Goal: Information Seeking & Learning: Learn about a topic

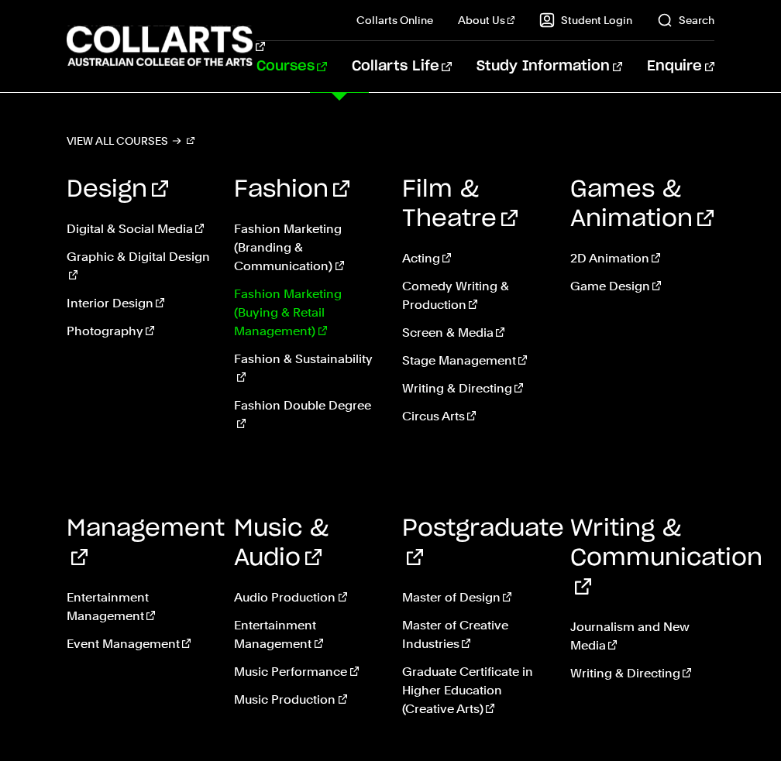
scroll to position [77, 0]
click at [345, 356] on link "Fashion & Sustainability" at bounding box center [306, 368] width 145 height 37
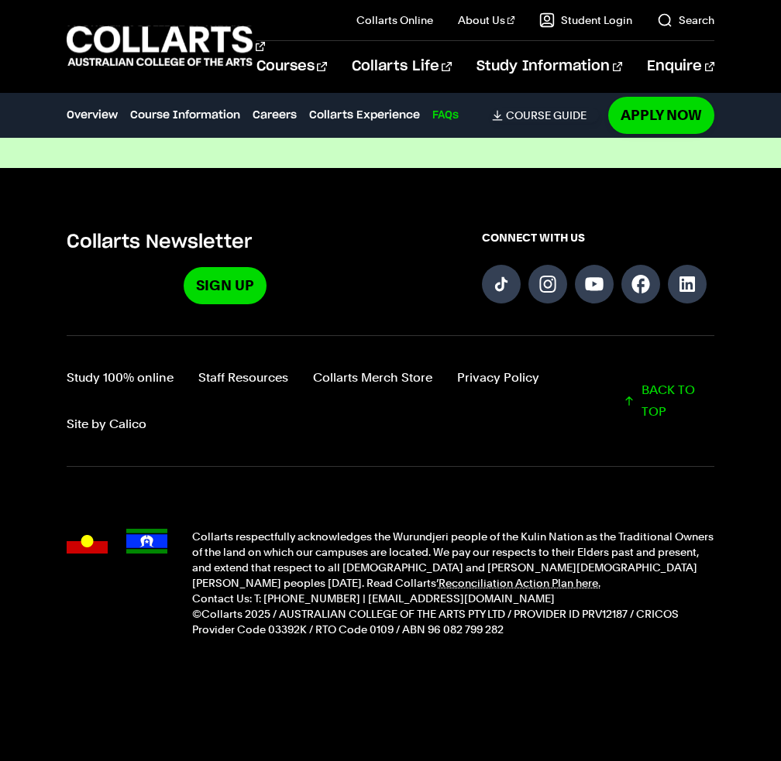
scroll to position [5936, 0]
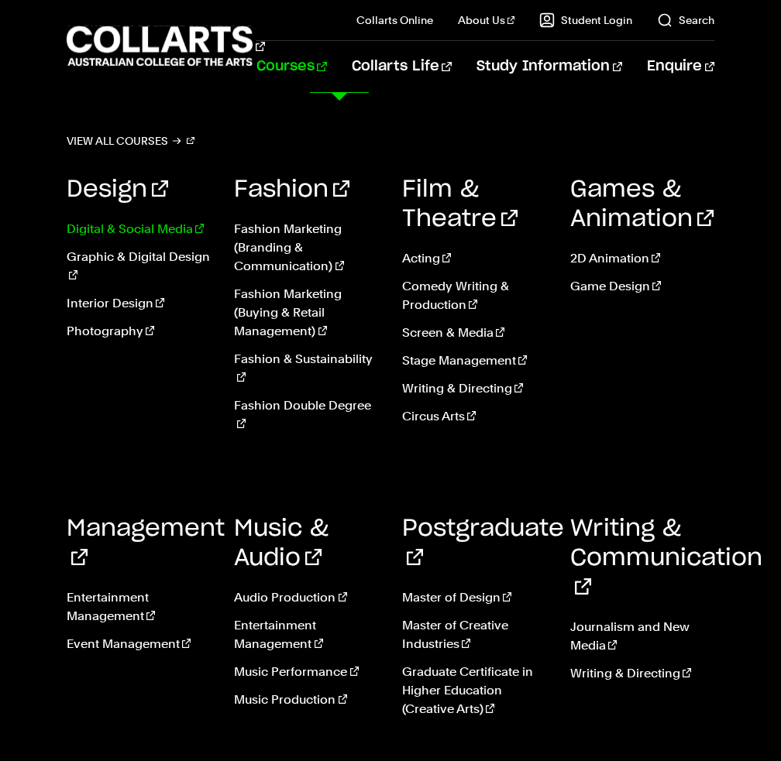
click at [118, 225] on link "Digital & Social Media" at bounding box center [139, 229] width 145 height 19
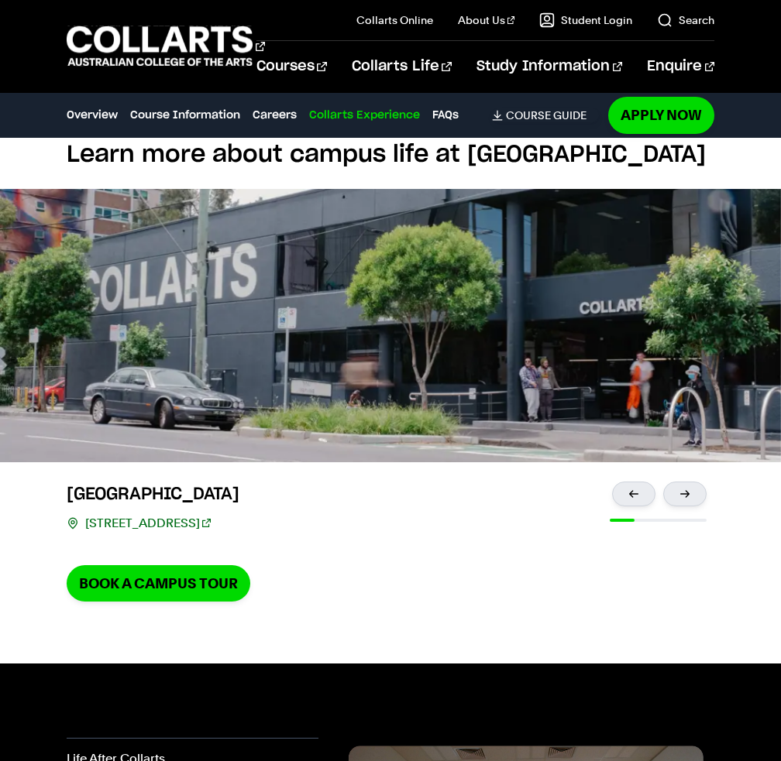
scroll to position [3409, 0]
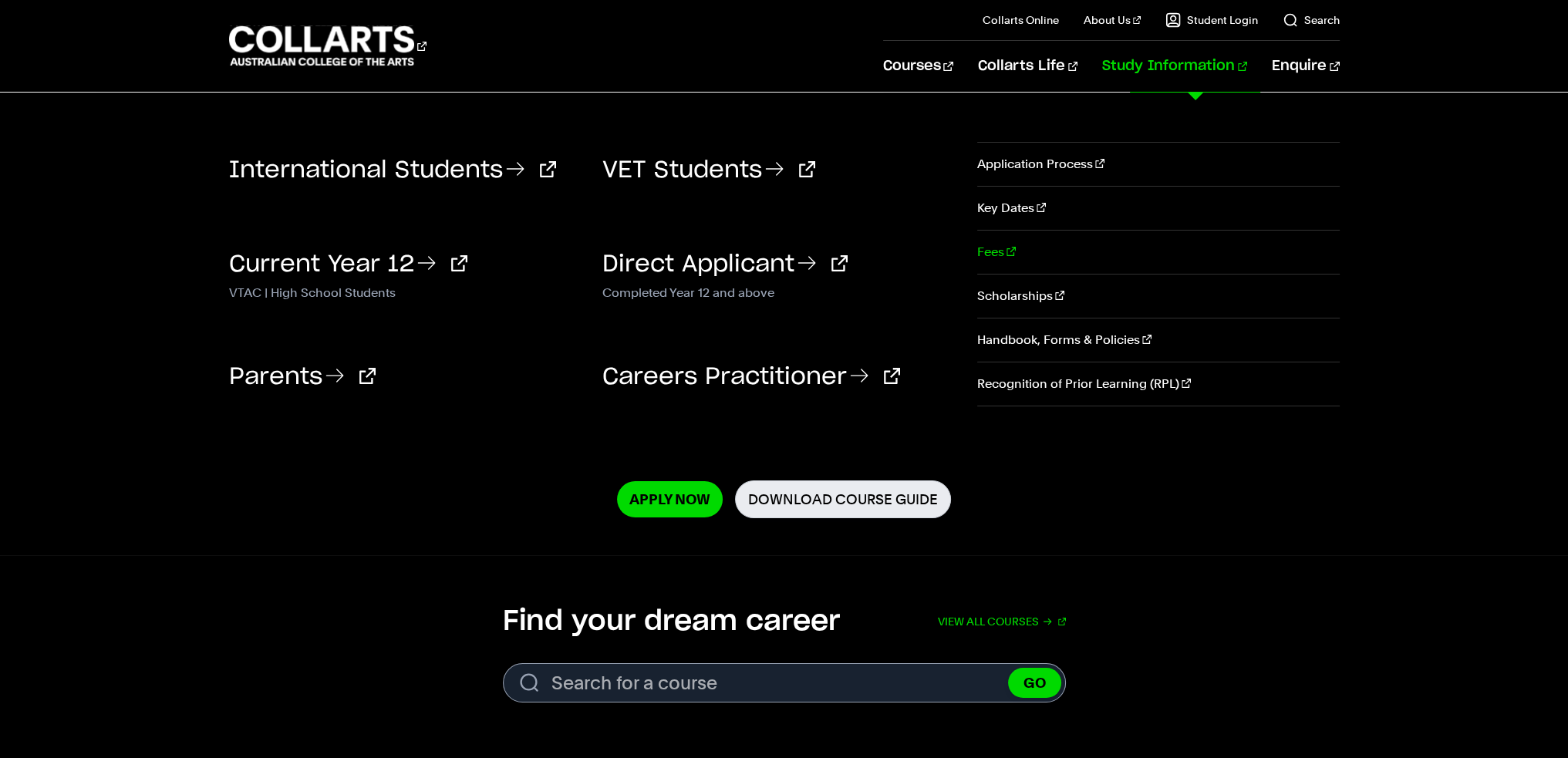
click at [990, 270] on link "Fees" at bounding box center [1157, 252] width 361 height 43
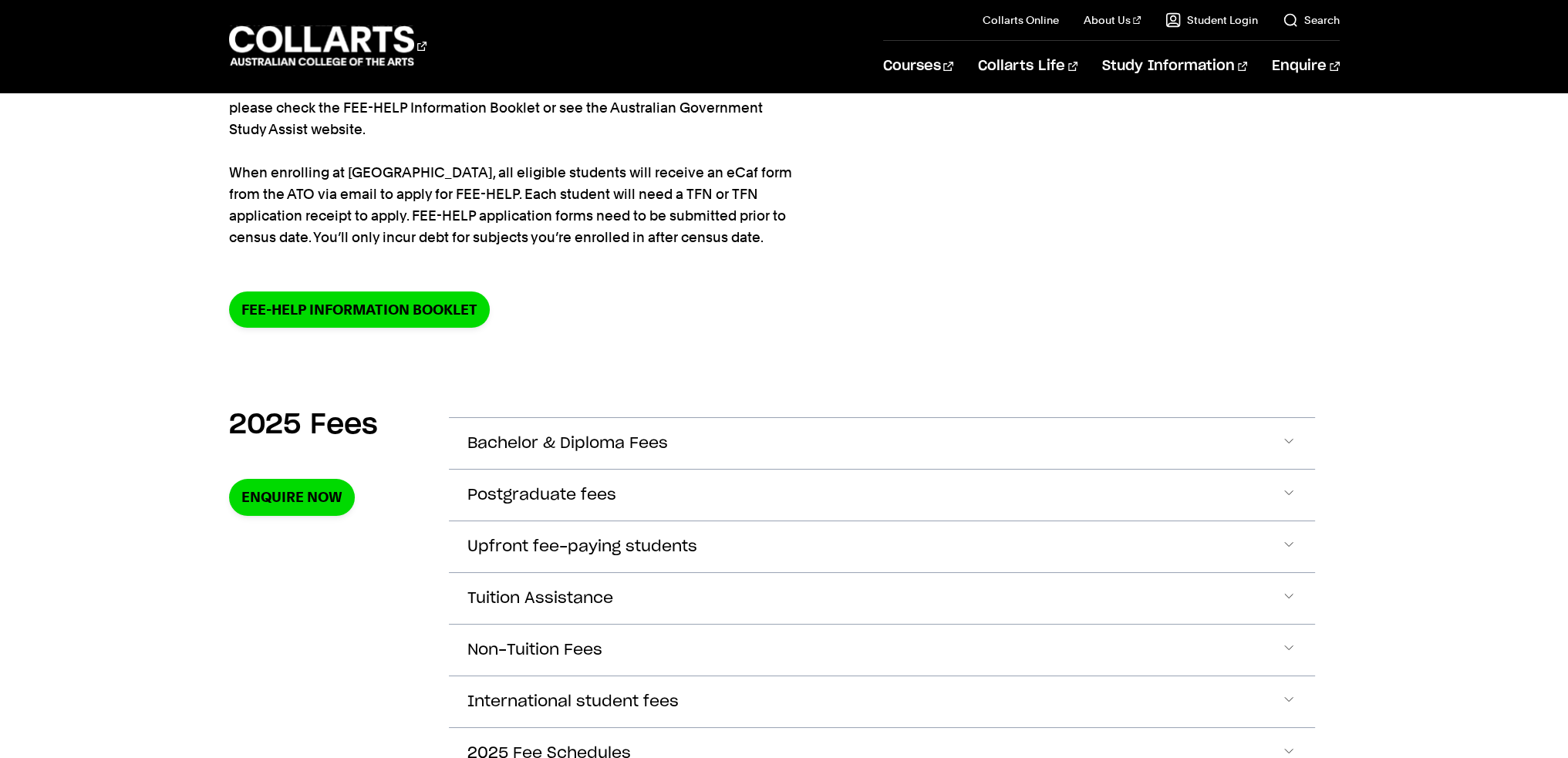
scroll to position [385, 0]
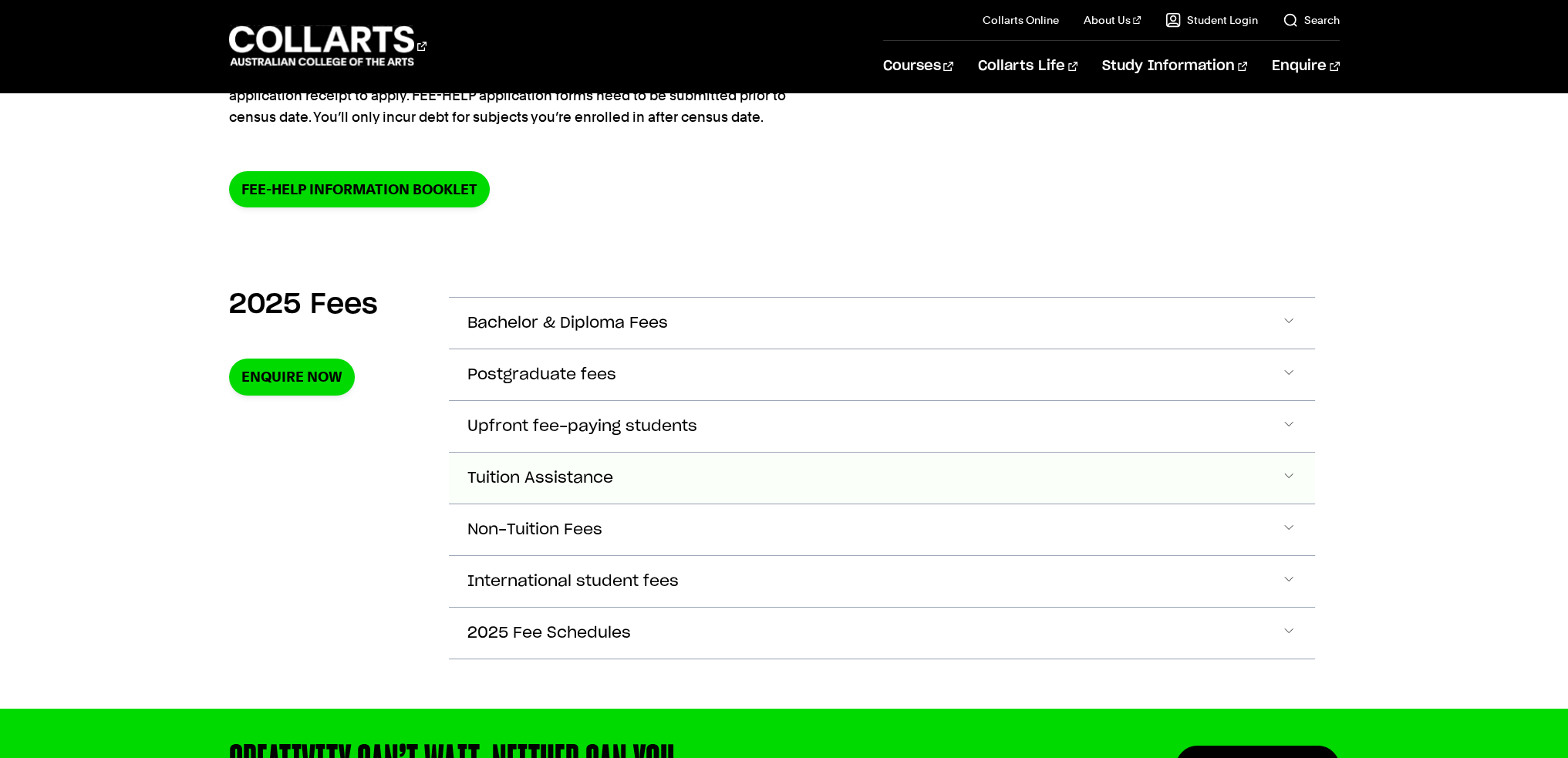
click at [564, 478] on span "Tuition Assistance" at bounding box center [540, 479] width 145 height 18
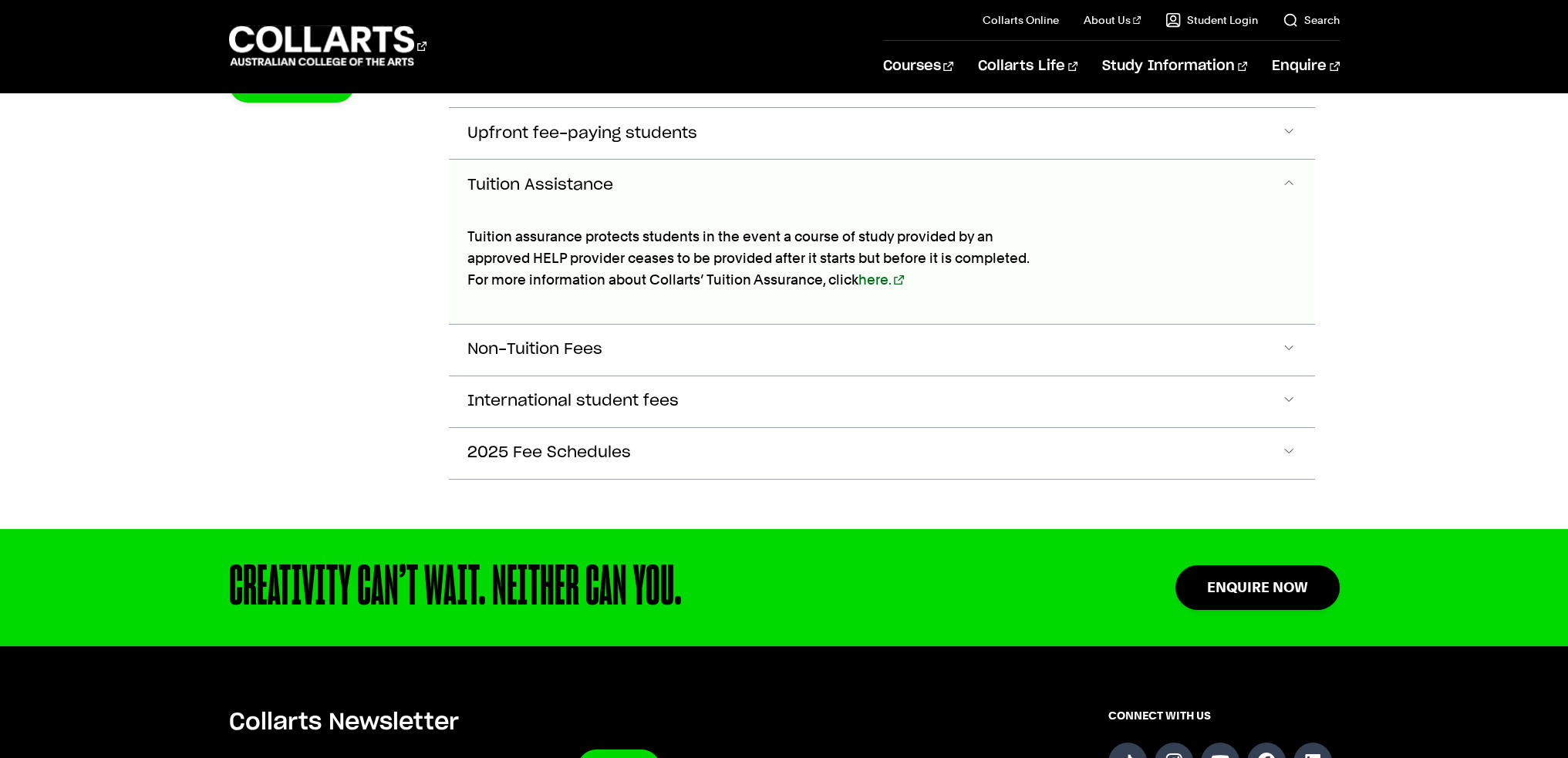
scroll to position [696, 0]
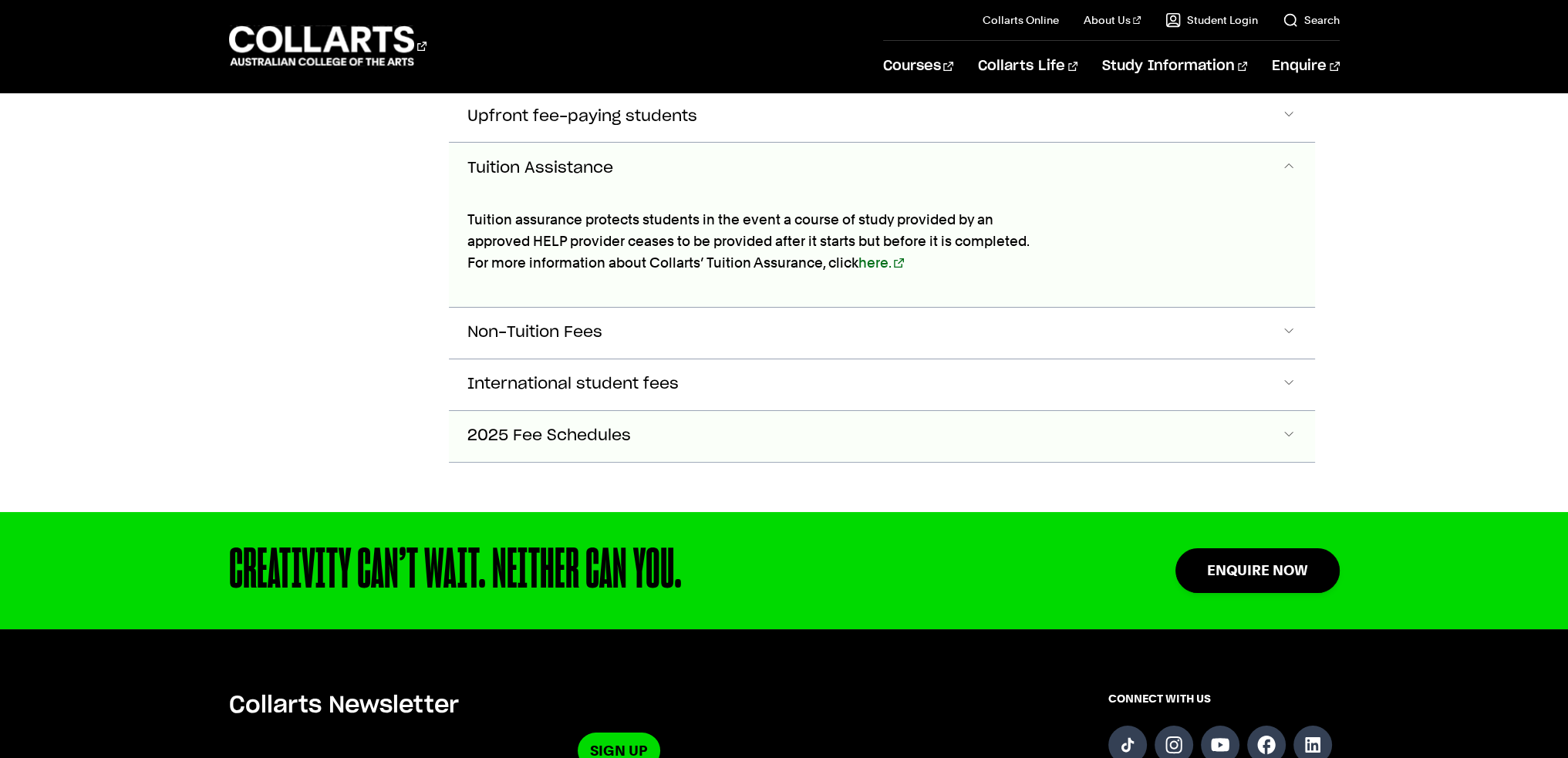
click at [592, 441] on button "2025 Fee Schedules" at bounding box center [882, 436] width 866 height 51
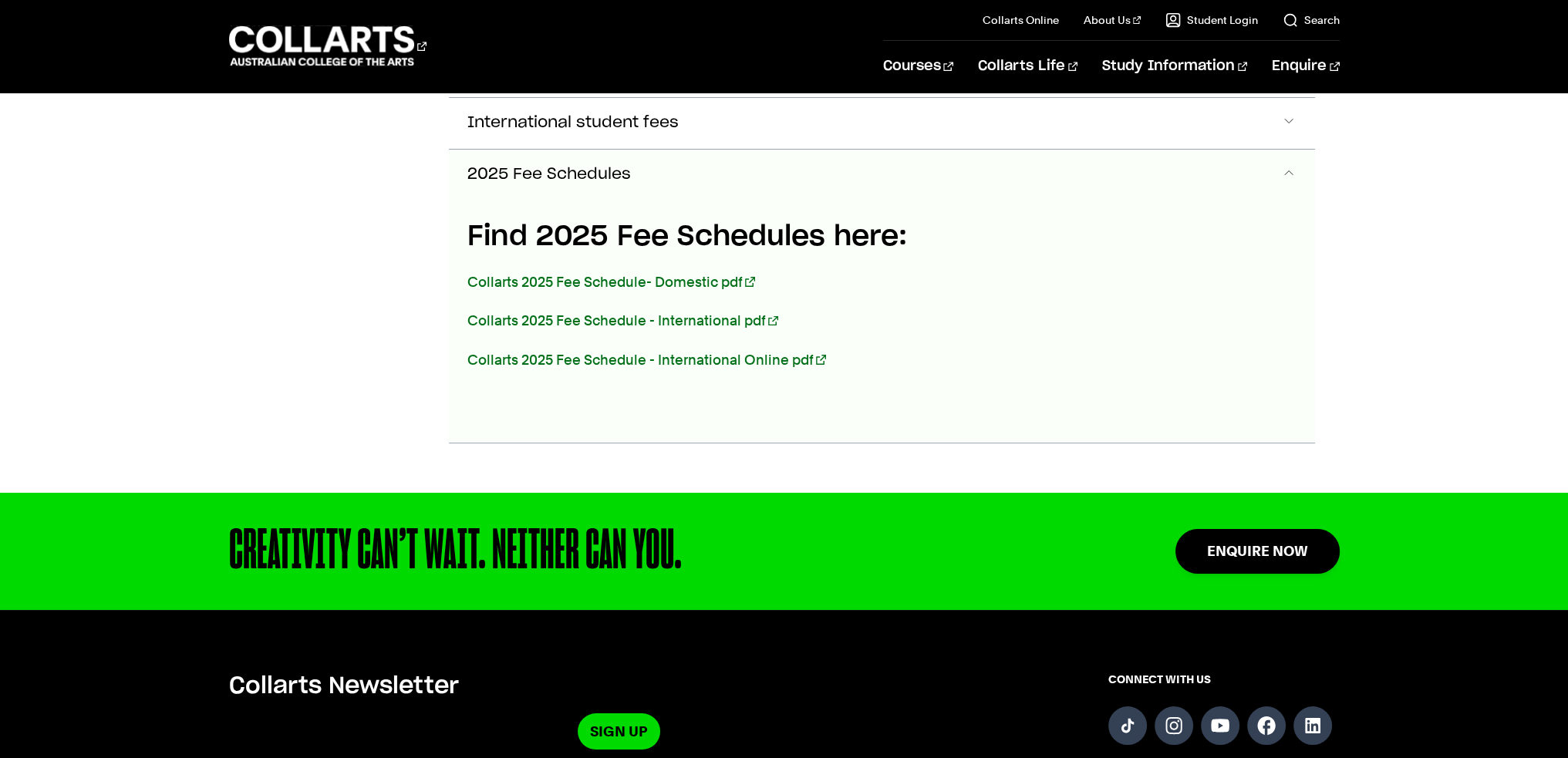
scroll to position [960, 0]
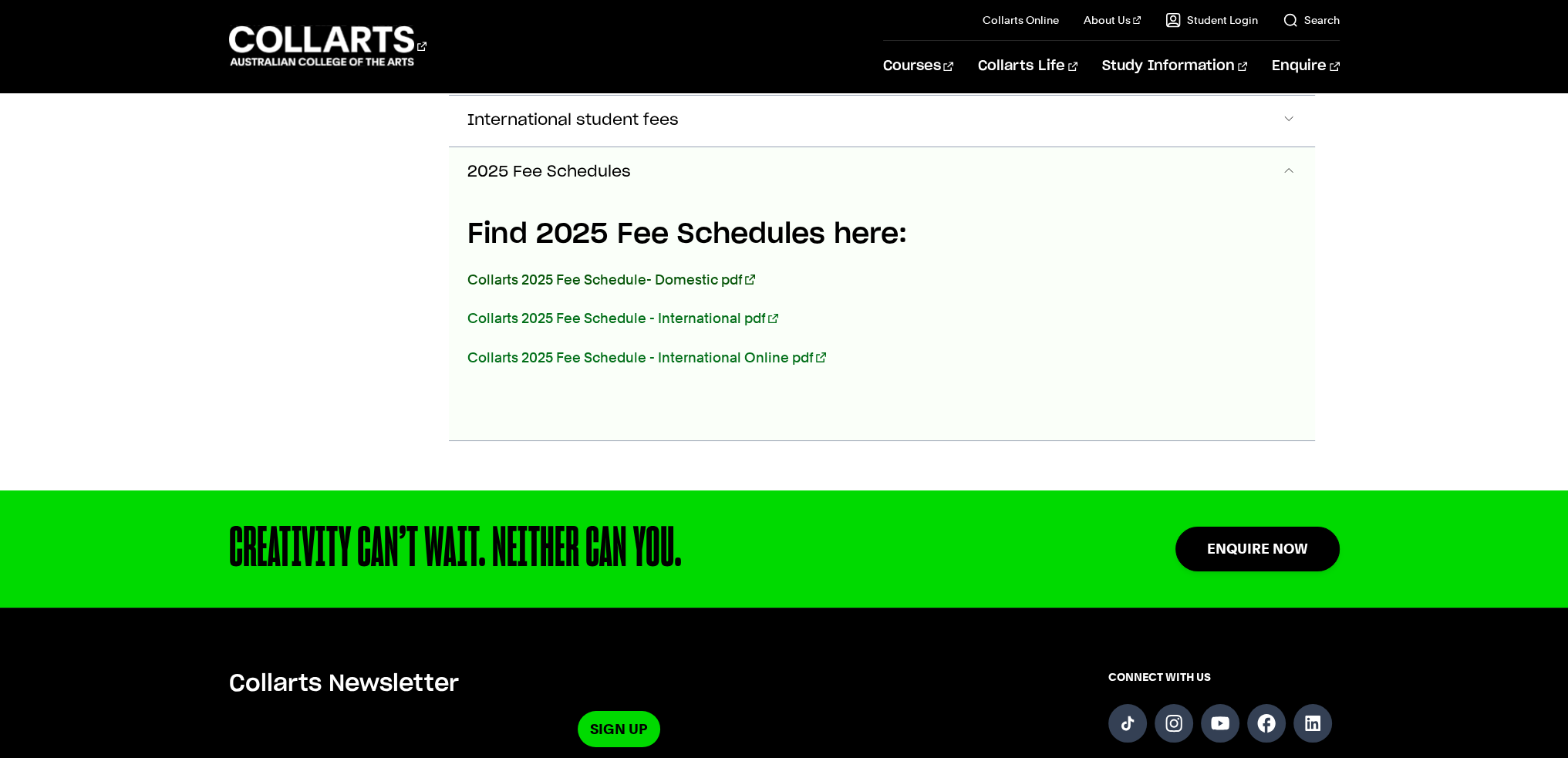
click at [568, 272] on link "Collarts 2025 Fee Schedule- Domestic pdf" at bounding box center [610, 280] width 288 height 16
